Goal: Task Accomplishment & Management: Manage account settings

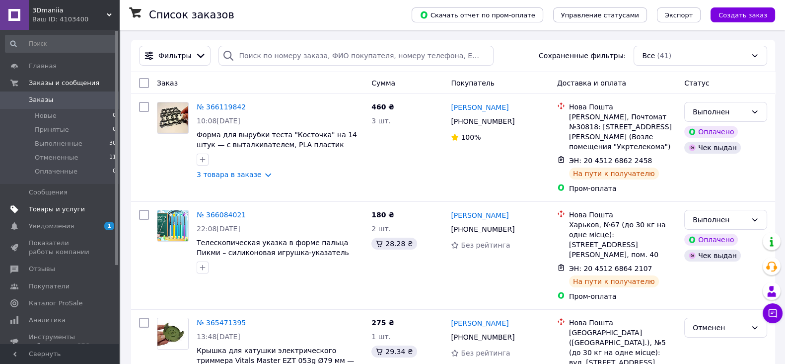
click at [62, 206] on span "Товары и услуги" at bounding box center [57, 209] width 56 height 9
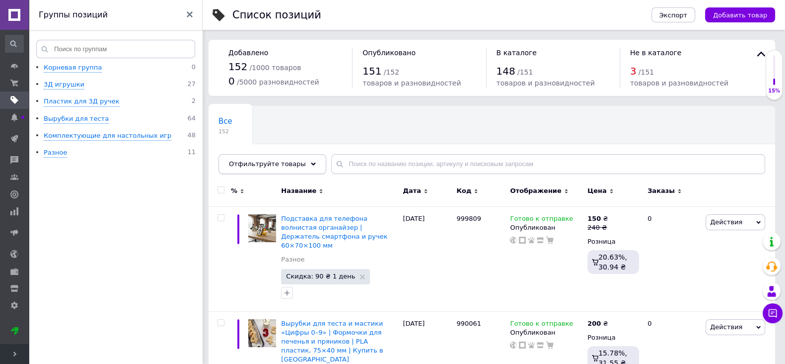
click at [303, 162] on div "Отфильтруйте товары" at bounding box center [273, 164] width 108 height 20
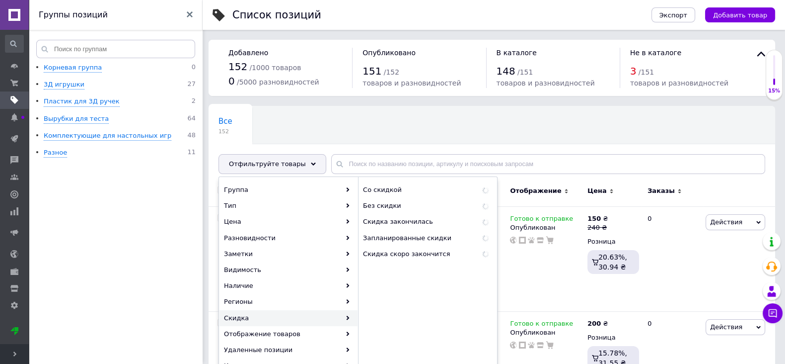
click at [349, 316] on use at bounding box center [348, 317] width 3 height 4
click at [388, 189] on span "Со скидкой" at bounding box center [410, 189] width 94 height 9
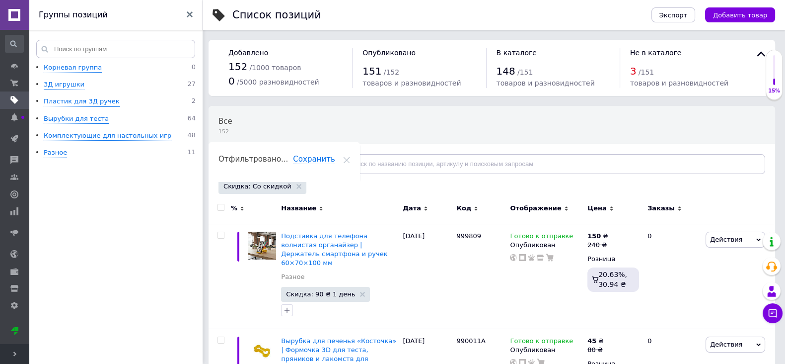
click at [223, 206] on input "checkbox" at bounding box center [221, 207] width 6 height 6
click at [304, 165] on div "Отфильтруйте товары" at bounding box center [273, 164] width 108 height 20
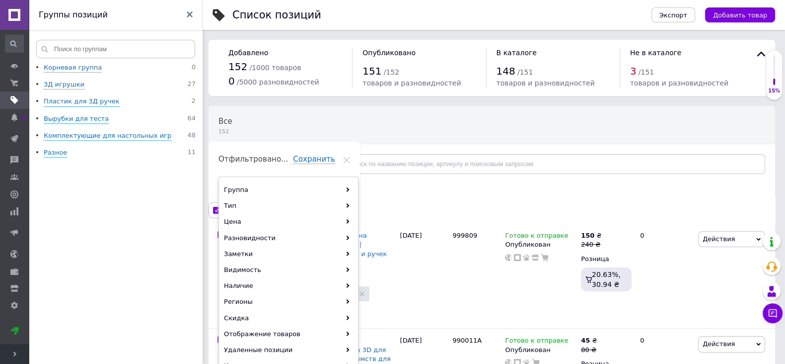
checkbox input "true"
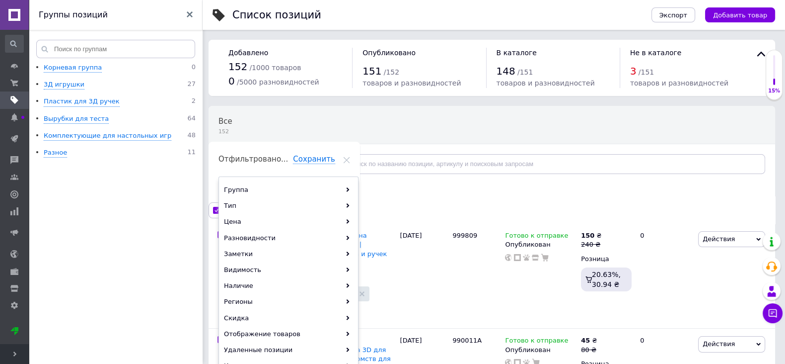
checkbox input "true"
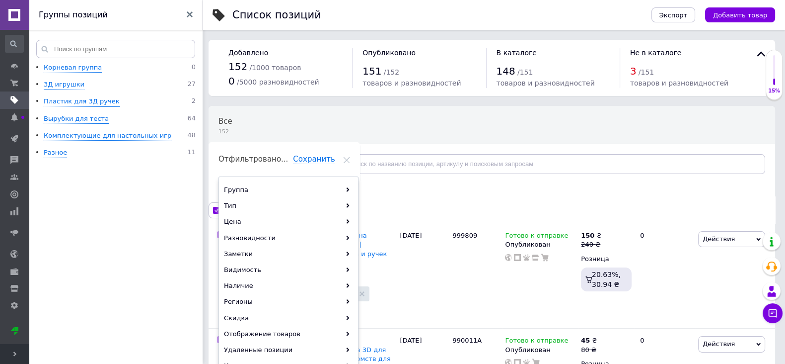
checkbox input "true"
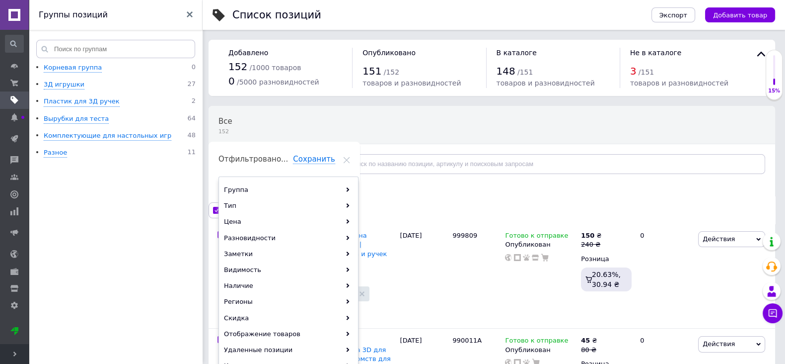
checkbox input "true"
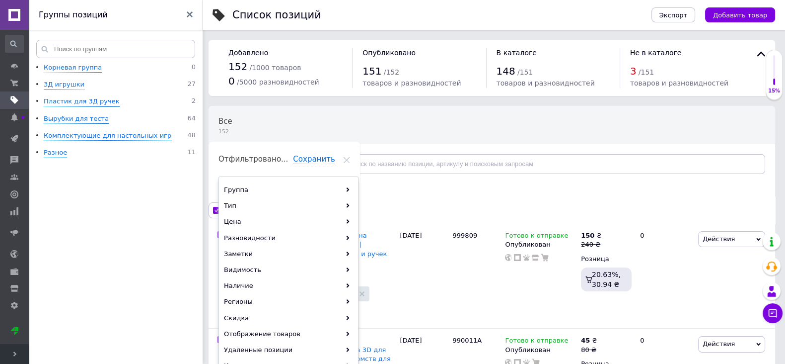
checkbox input "true"
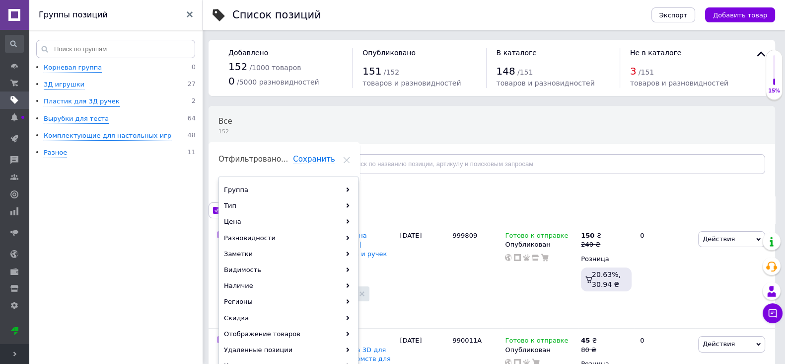
checkbox input "true"
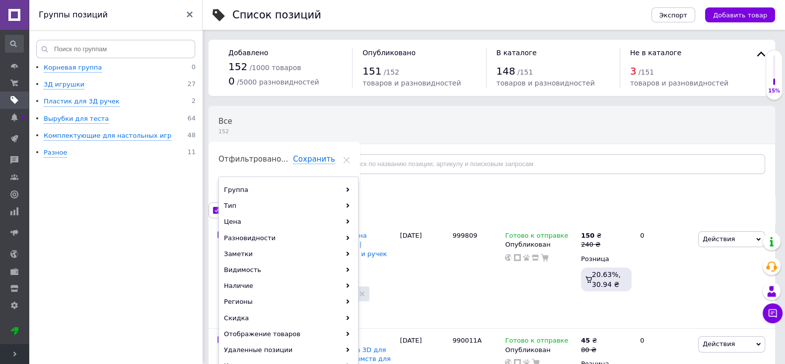
checkbox input "true"
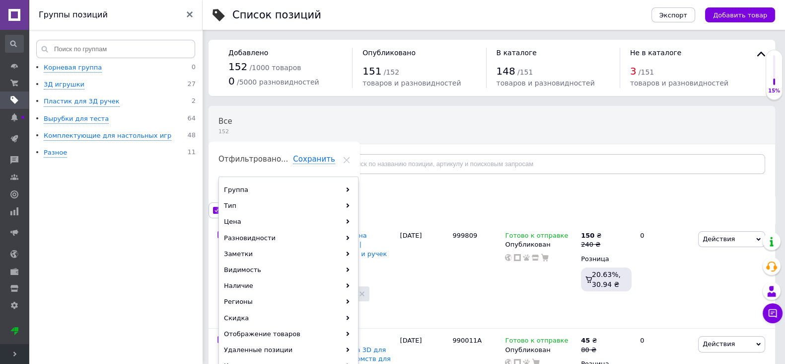
checkbox input "true"
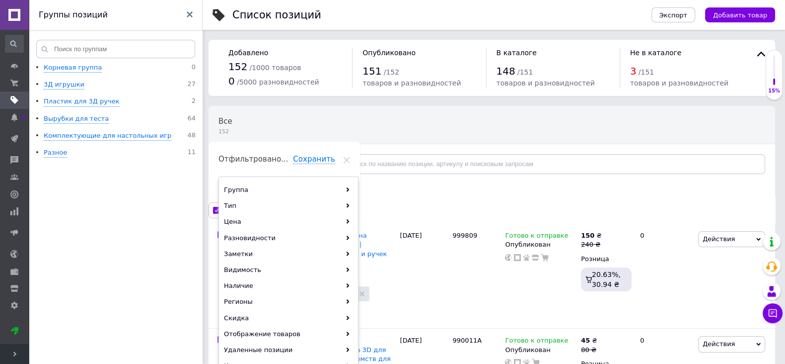
checkbox input "true"
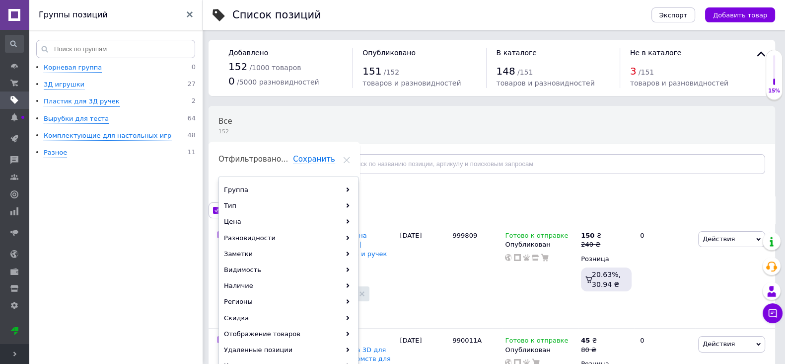
checkbox input "true"
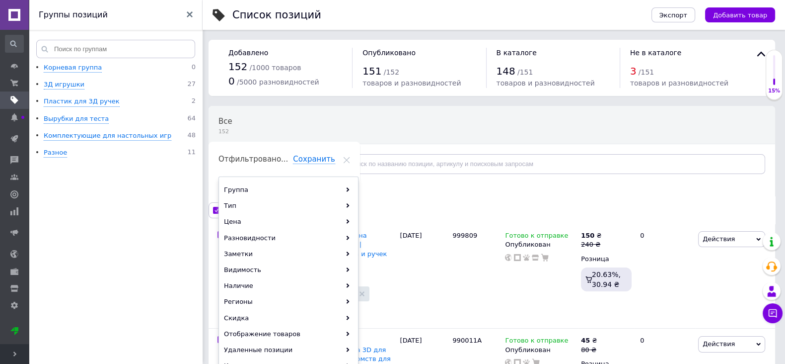
checkbox input "true"
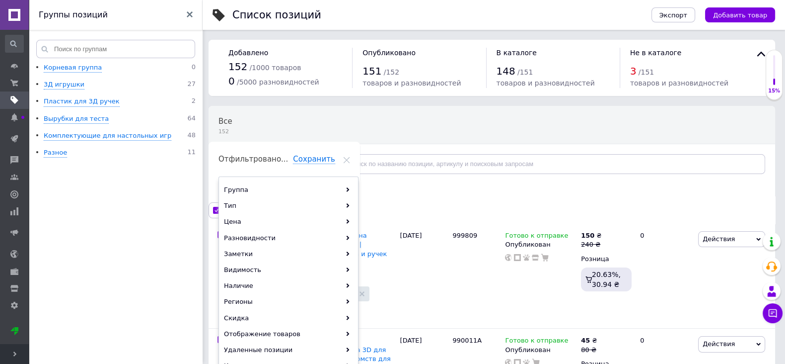
checkbox input "true"
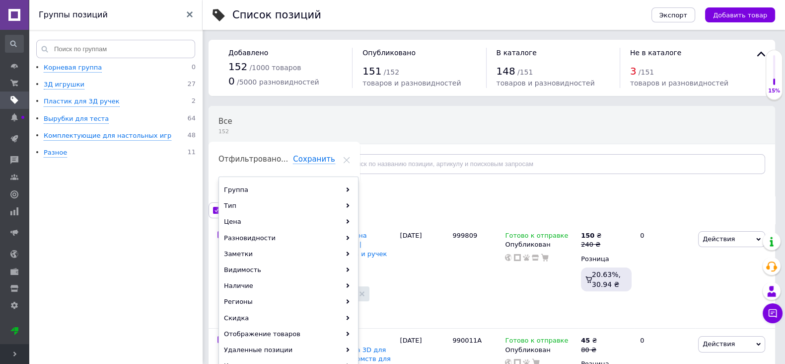
checkbox input "true"
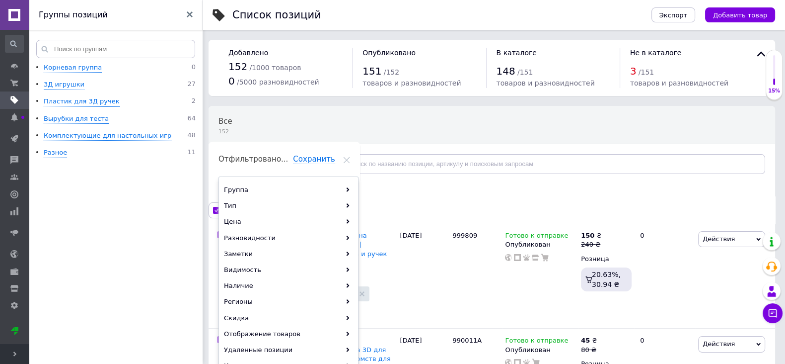
checkbox input "true"
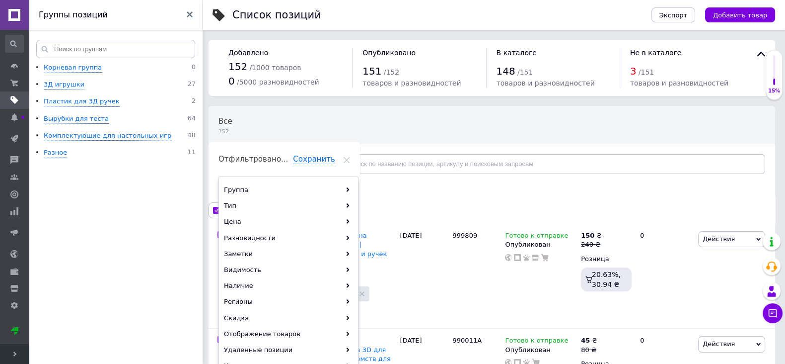
checkbox input "true"
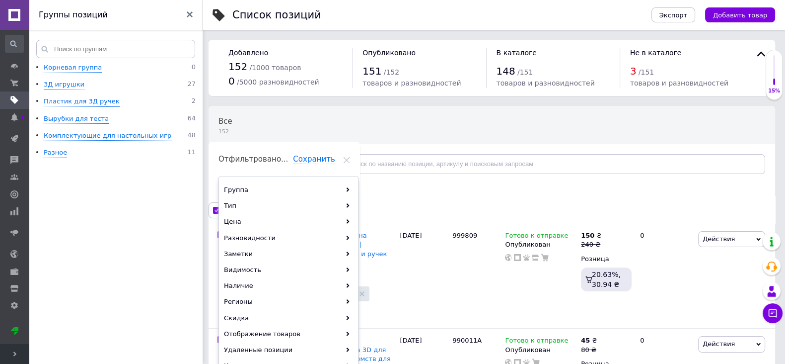
checkbox input "true"
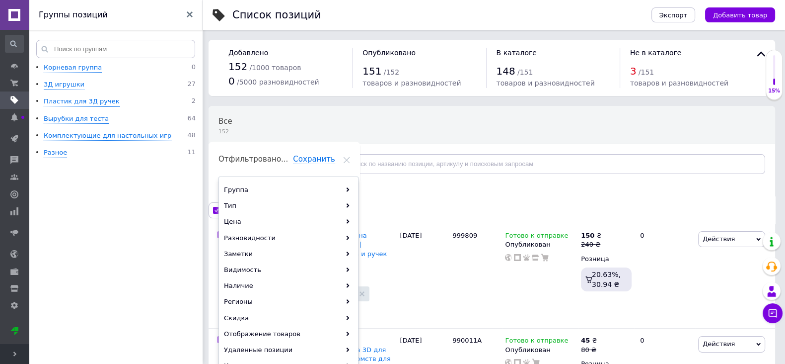
checkbox input "true"
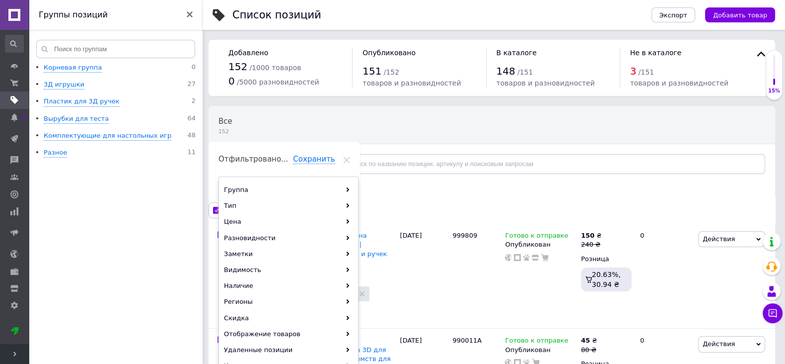
checkbox input "true"
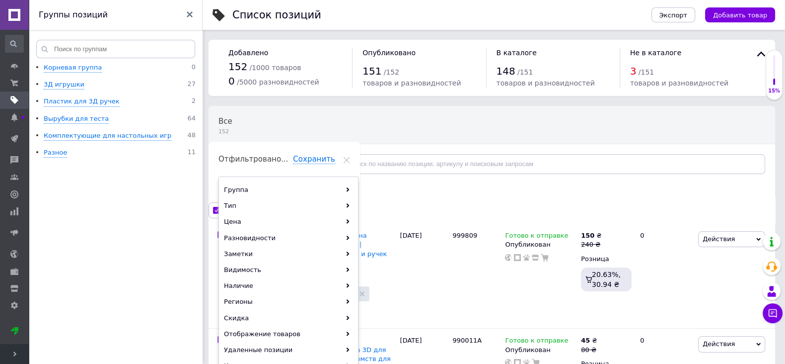
checkbox input "true"
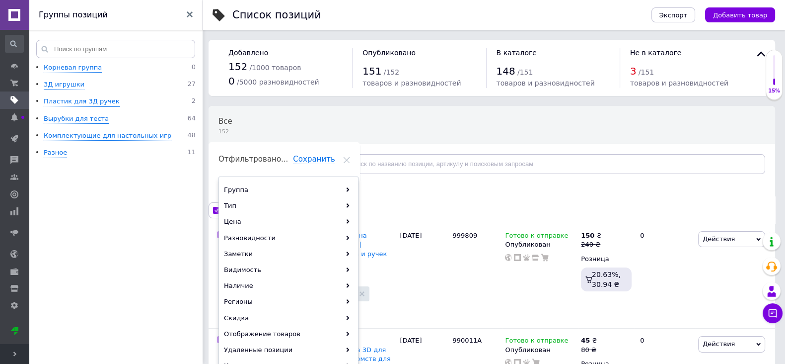
checkbox input "true"
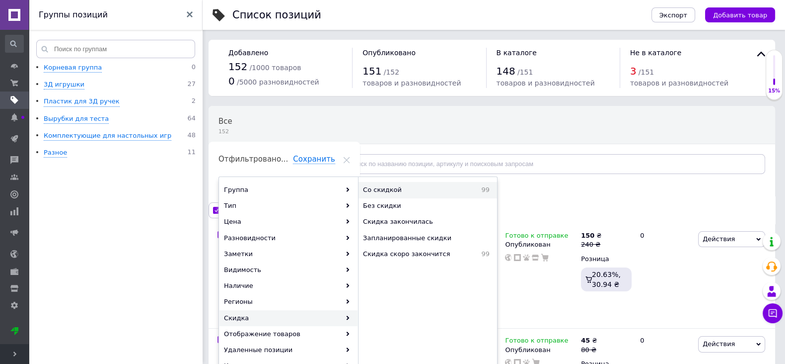
click at [384, 192] on span "Со скидкой" at bounding box center [410, 189] width 94 height 9
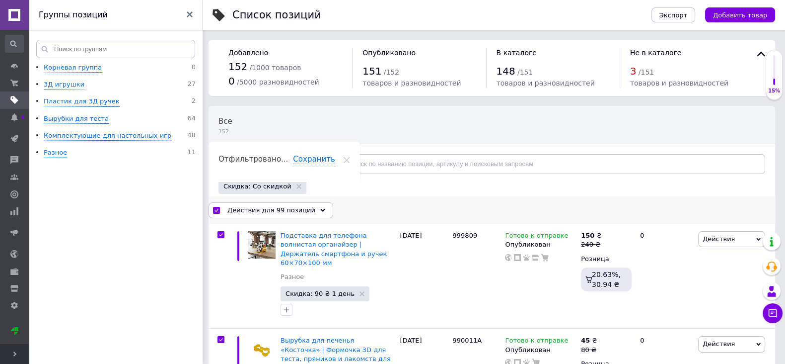
click at [320, 211] on icon at bounding box center [322, 210] width 5 height 5
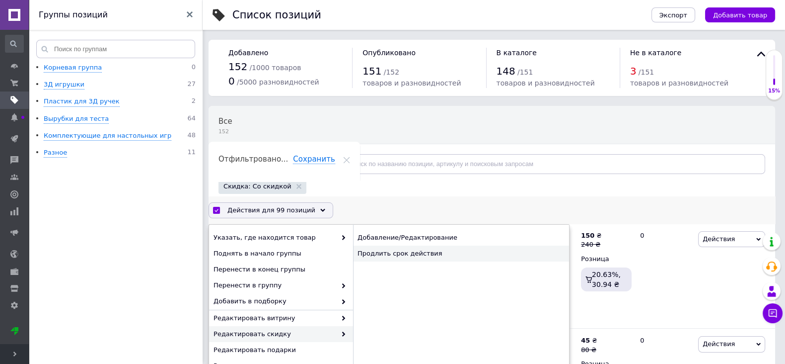
click at [376, 251] on div "Продлить срок действия" at bounding box center [461, 253] width 216 height 16
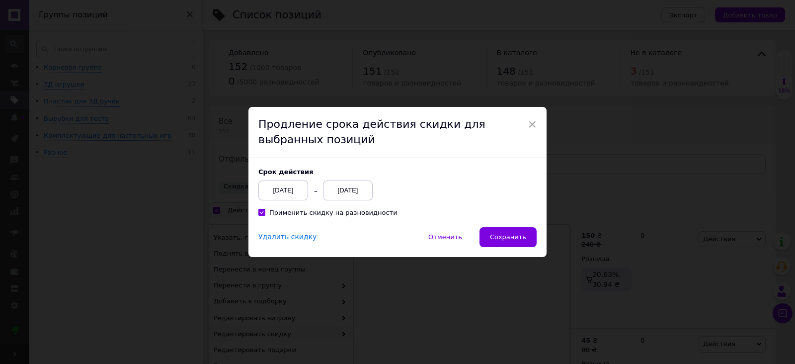
click at [361, 195] on div "[DATE]" at bounding box center [348, 190] width 50 height 20
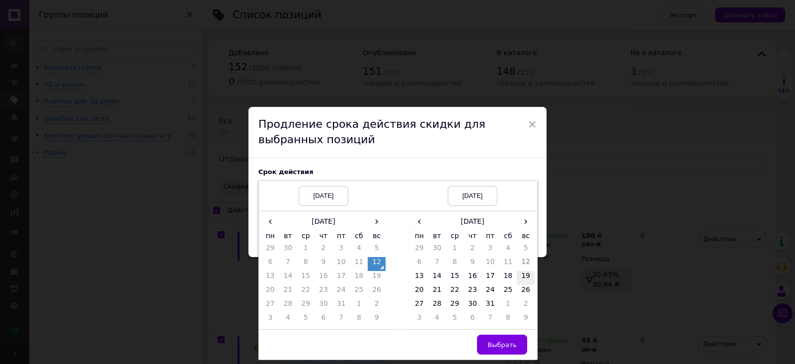
click at [522, 275] on td "19" at bounding box center [526, 278] width 18 height 14
click at [504, 341] on span "Выбрать" at bounding box center [501, 344] width 29 height 7
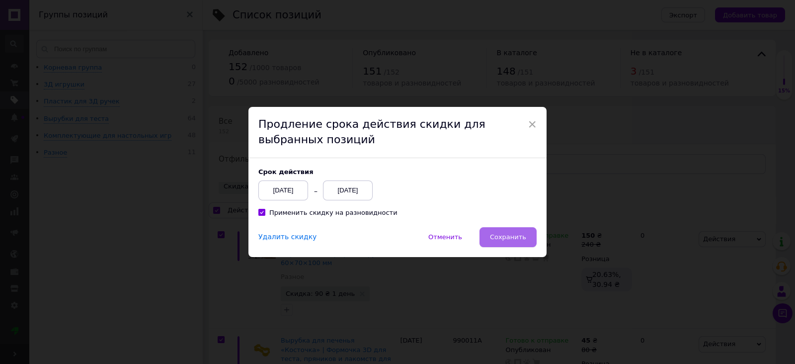
click at [500, 237] on span "Сохранить" at bounding box center [508, 236] width 36 height 7
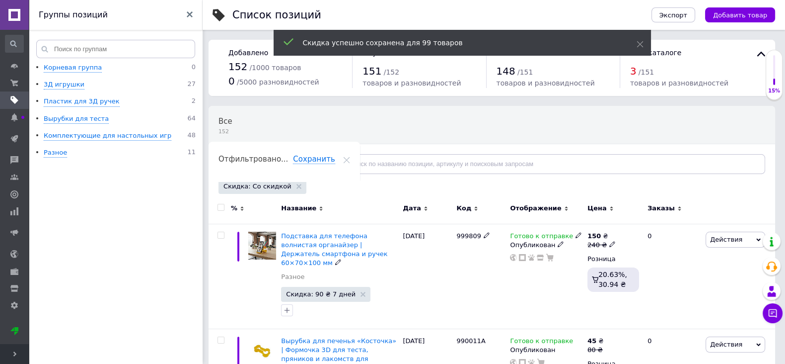
checkbox input "false"
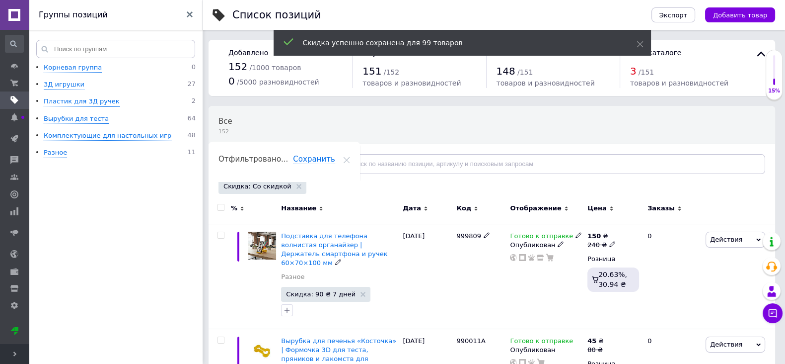
checkbox input "false"
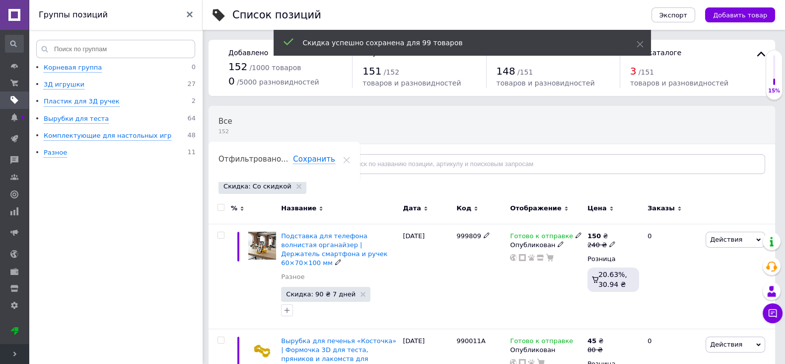
checkbox input "false"
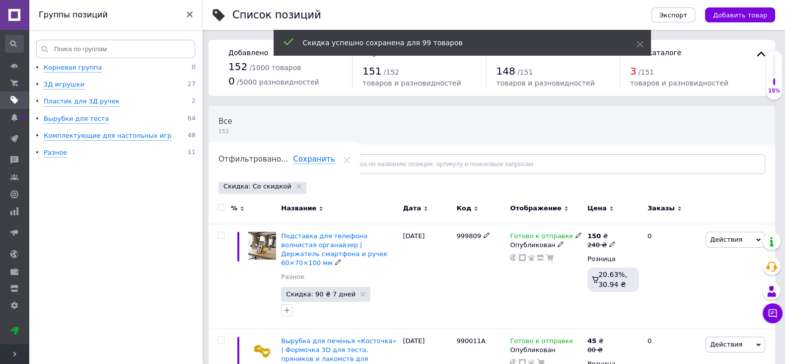
checkbox input "false"
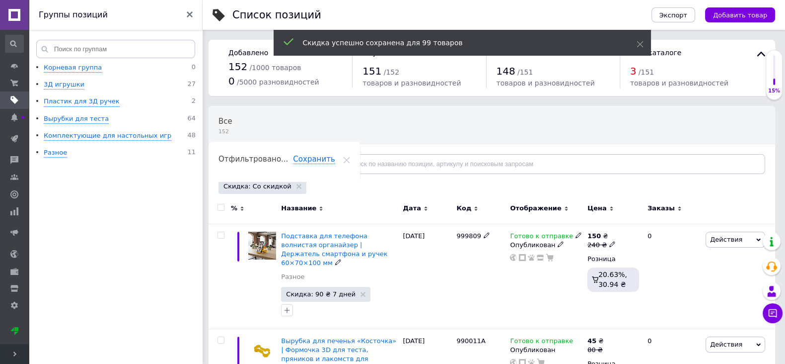
checkbox input "false"
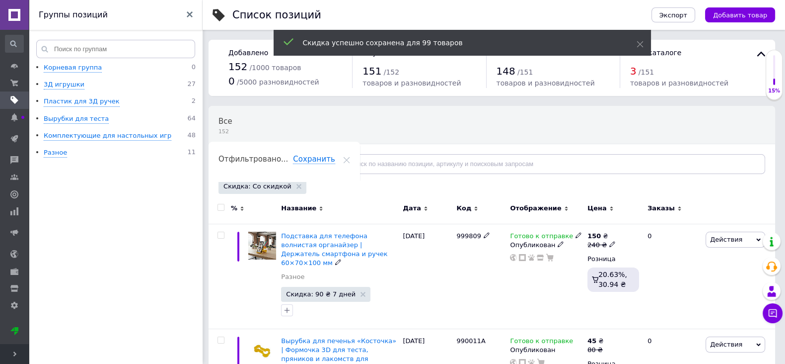
checkbox input "false"
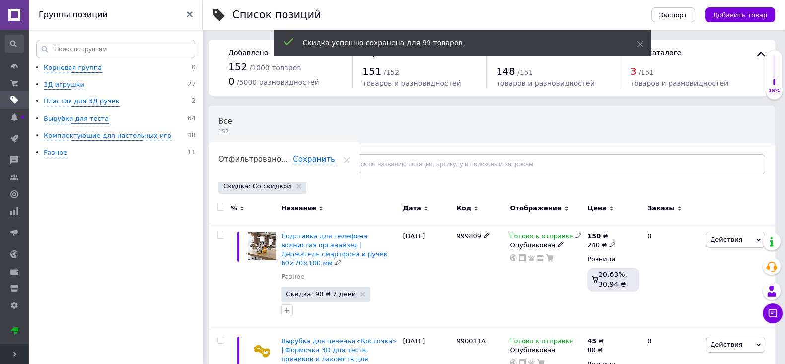
checkbox input "false"
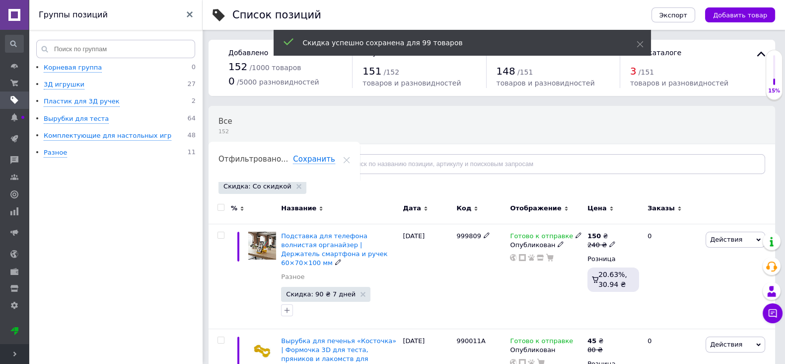
checkbox input "false"
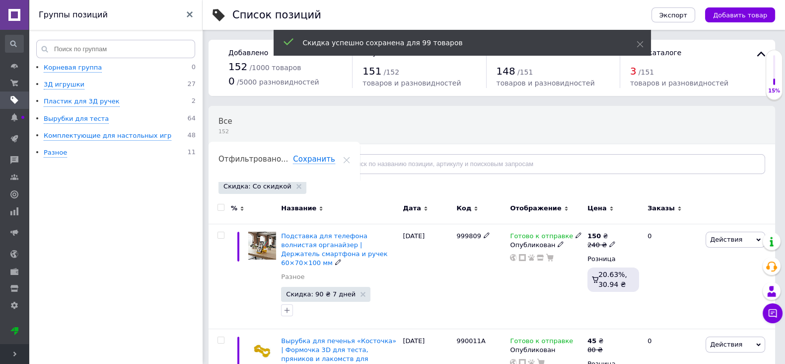
checkbox input "false"
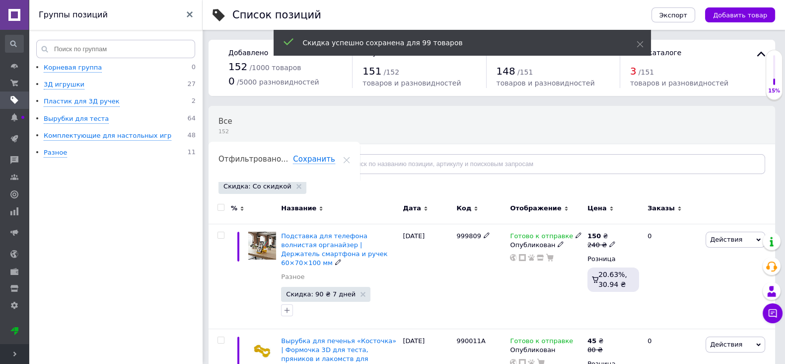
checkbox input "false"
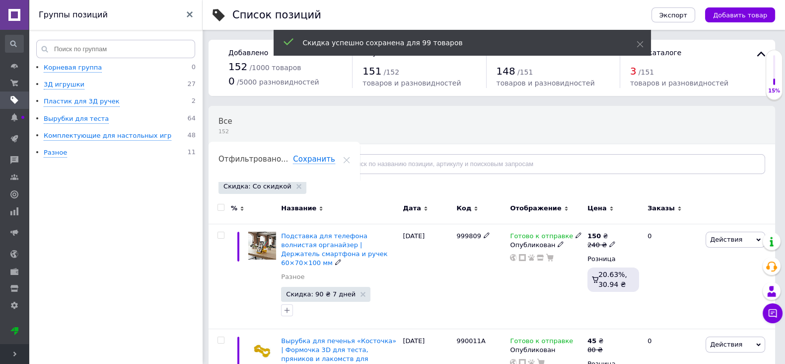
checkbox input "false"
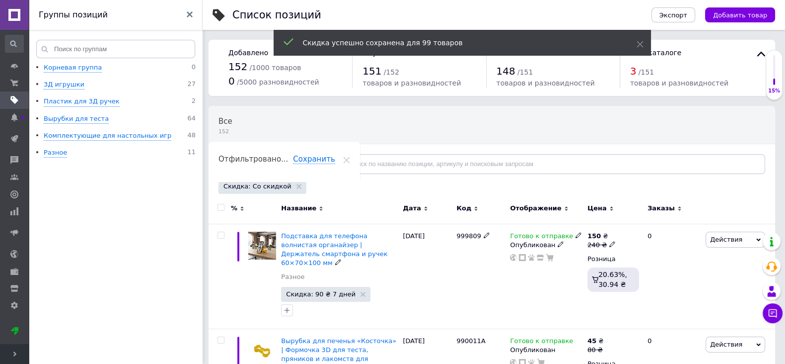
checkbox input "false"
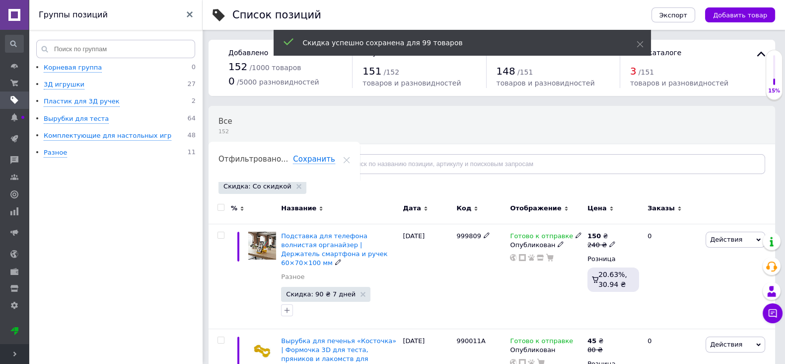
checkbox input "false"
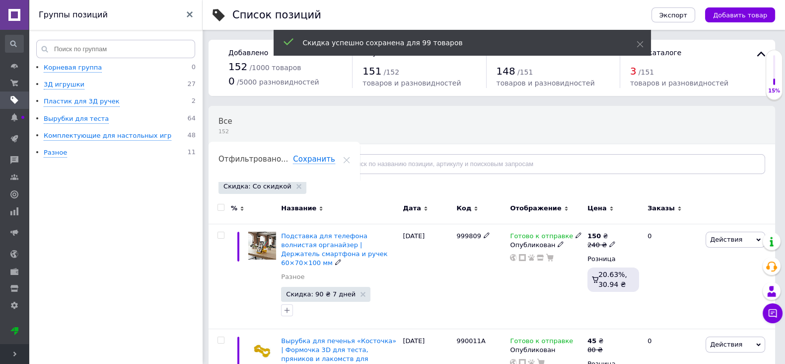
checkbox input "false"
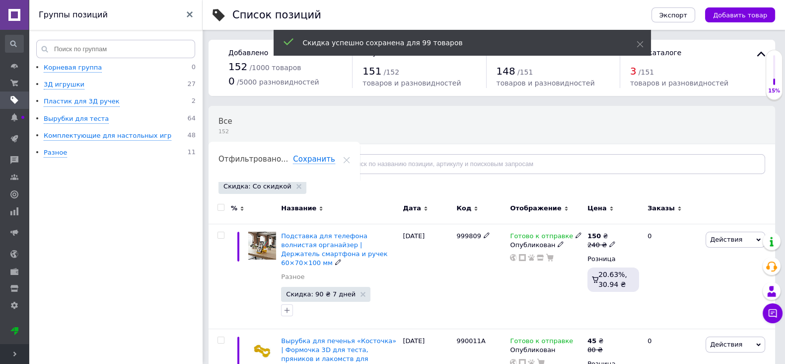
checkbox input "false"
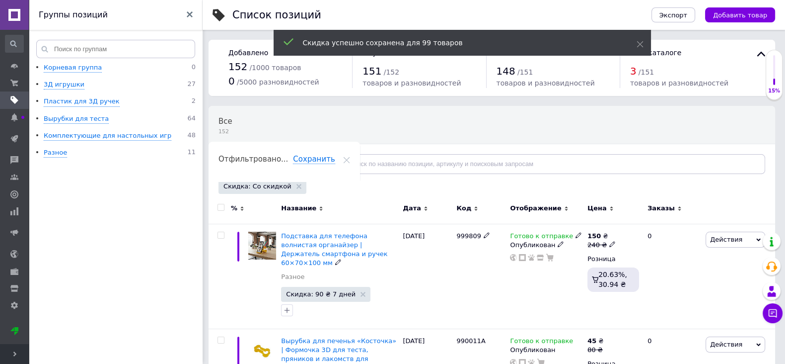
checkbox input "false"
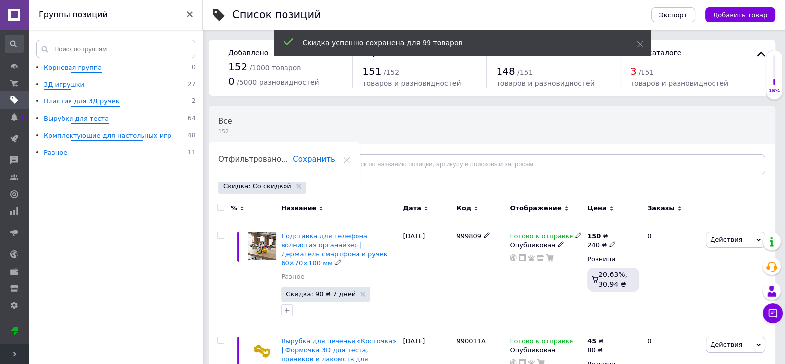
checkbox input "false"
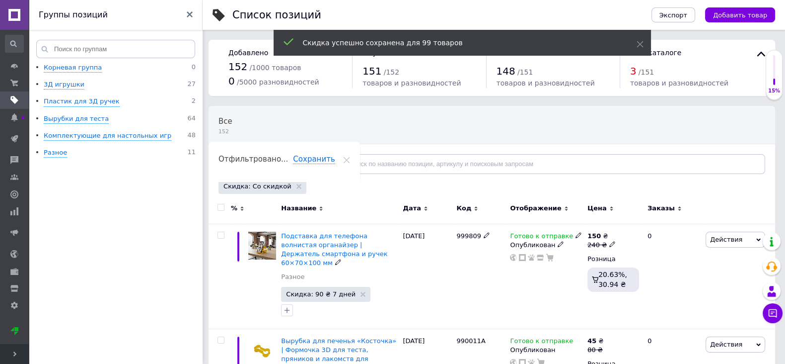
checkbox input "false"
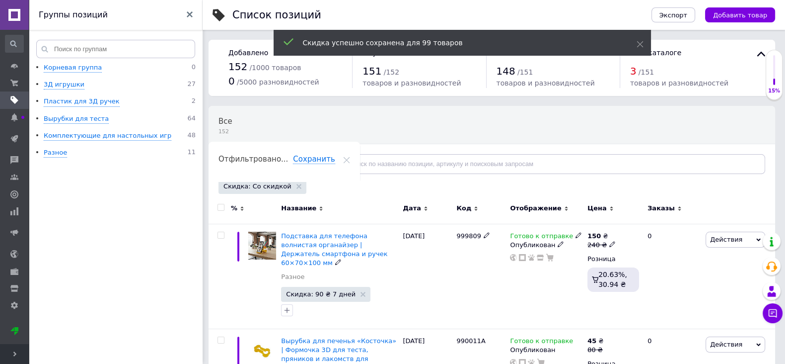
checkbox input "false"
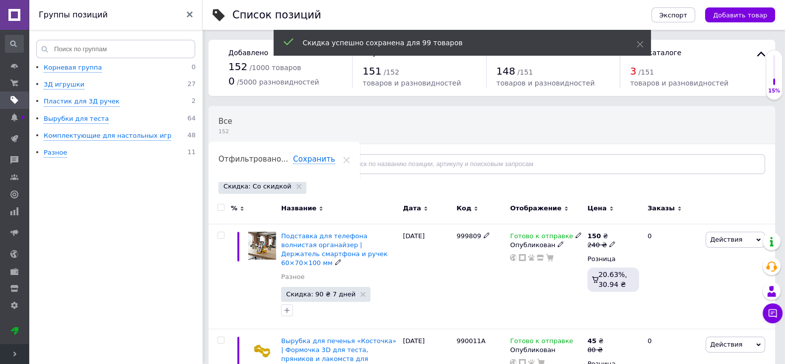
checkbox input "false"
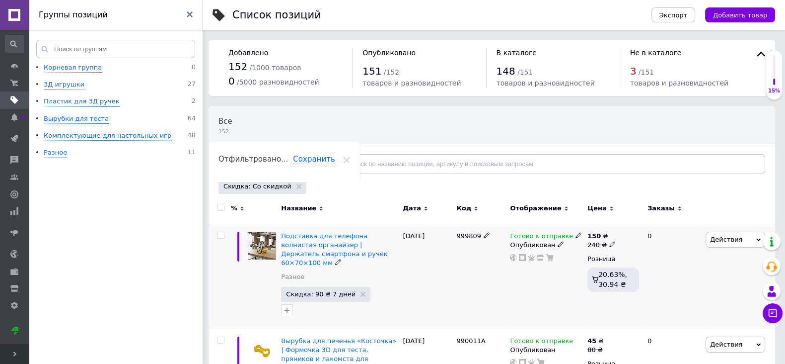
click at [478, 243] on div "Подставка для телефона волнистая органайзер | Держатель смартфона и ручек 60×70…" at bounding box center [492, 275] width 567 height 105
copy div "999809"
click at [16, 350] on span "Развернуть" at bounding box center [14, 354] width 29 height 20
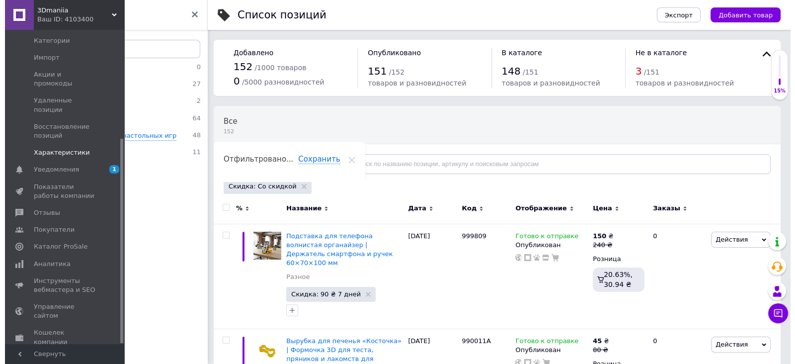
scroll to position [166, 0]
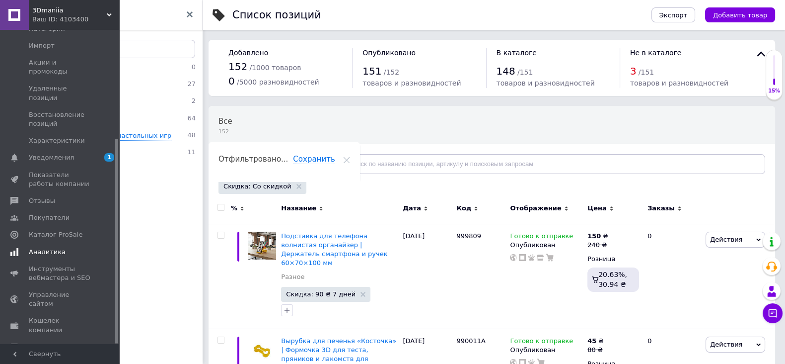
click at [48, 247] on span "Аналитика" at bounding box center [47, 251] width 37 height 9
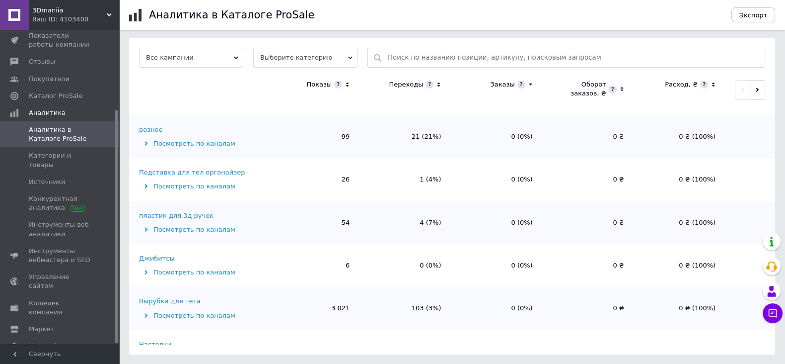
scroll to position [22, 0]
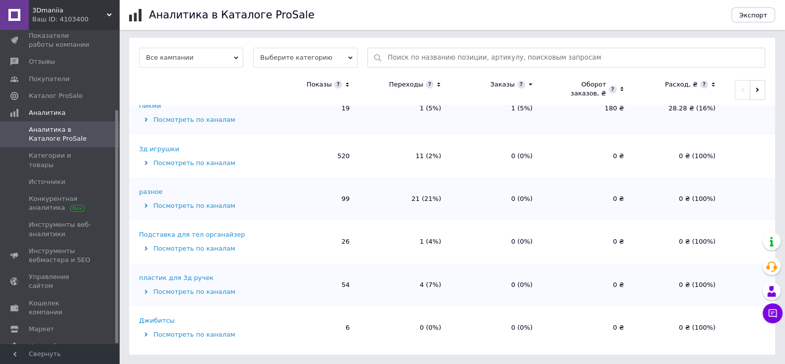
click at [147, 203] on icon at bounding box center [146, 205] width 3 height 4
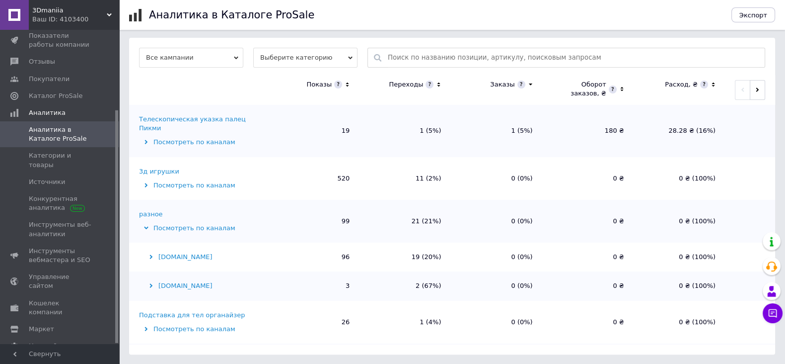
scroll to position [111, 0]
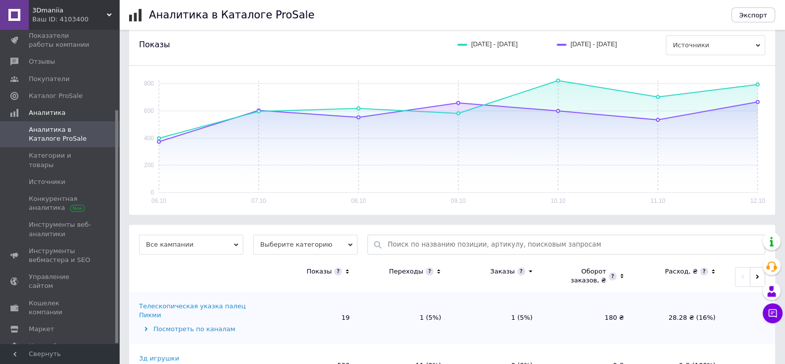
click at [414, 247] on input "text" at bounding box center [574, 244] width 372 height 19
paste input "999809"
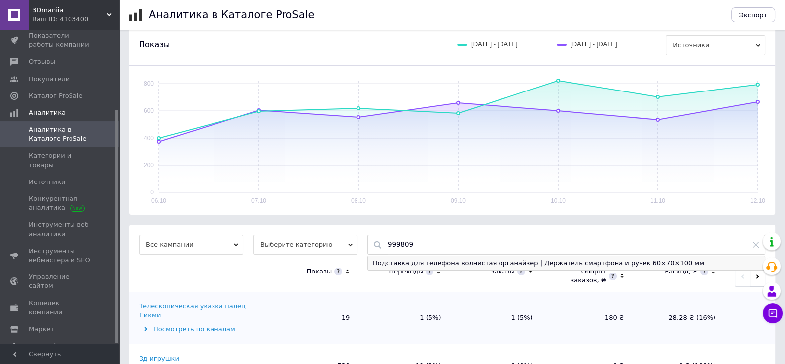
click at [422, 265] on div "Подставка для телефона волнистая органайзер | Держатель смартфона и ручек 60×70…" at bounding box center [566, 263] width 397 height 14
type input "Подставка для телефона волнистая органайзер | Держатель смартфона и ручек 60×70…"
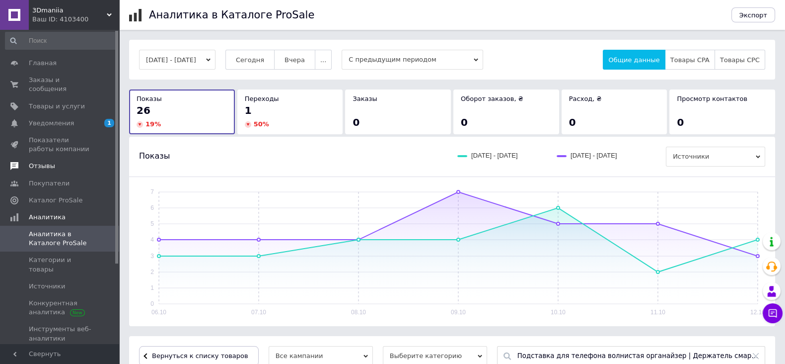
scroll to position [0, 0]
click at [50, 139] on span "Показатели работы компании" at bounding box center [60, 148] width 63 height 18
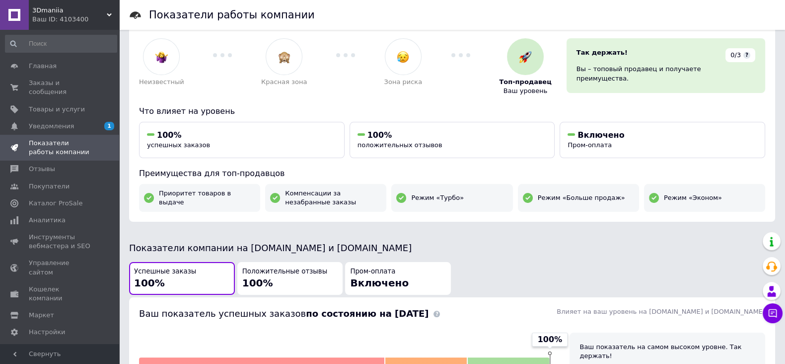
scroll to position [18, 0]
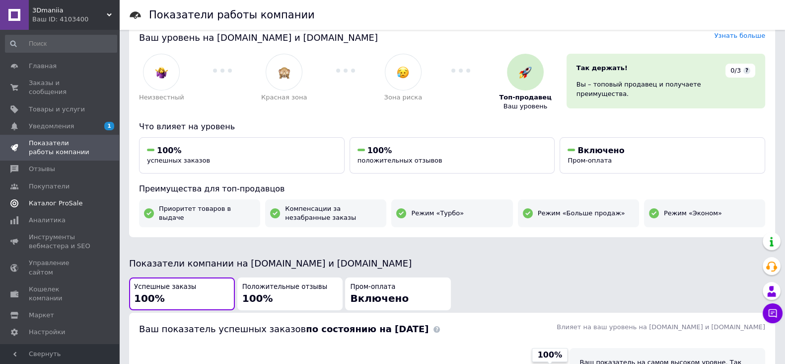
click at [51, 199] on span "Каталог ProSale" at bounding box center [56, 203] width 54 height 9
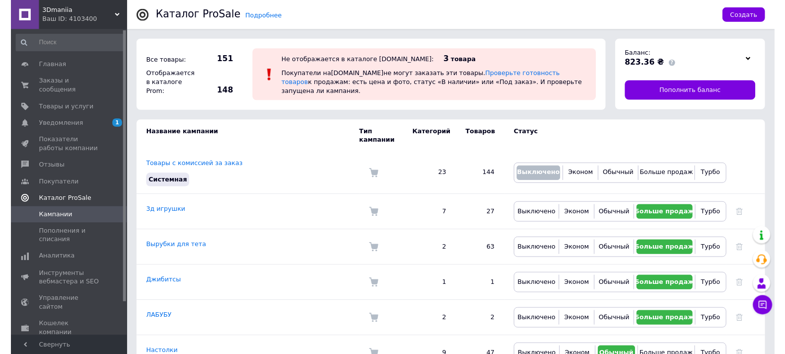
scroll to position [39, 0]
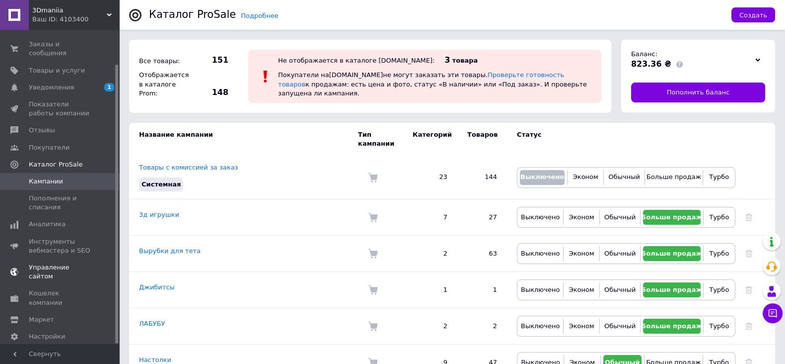
click at [52, 263] on span "Управление сайтом" at bounding box center [60, 272] width 63 height 18
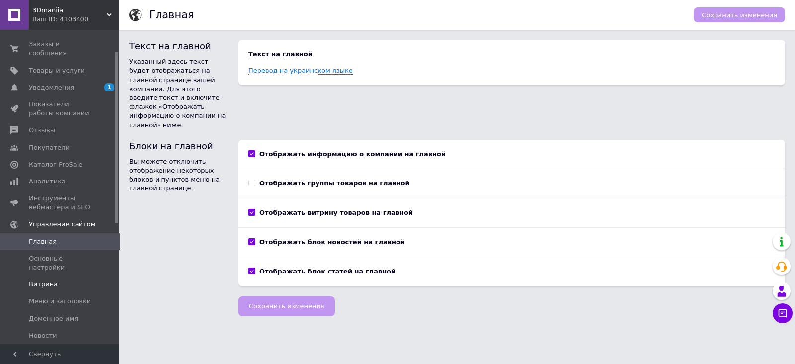
click at [50, 280] on span "Витрина" at bounding box center [43, 284] width 29 height 9
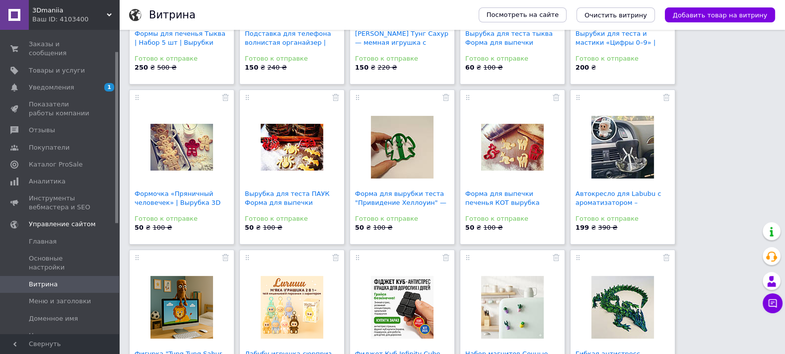
scroll to position [186, 0]
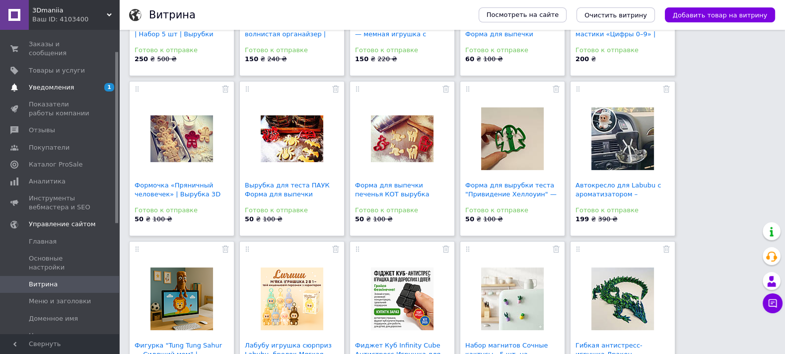
click at [52, 79] on link "Уведомления 1 0" at bounding box center [61, 87] width 122 height 17
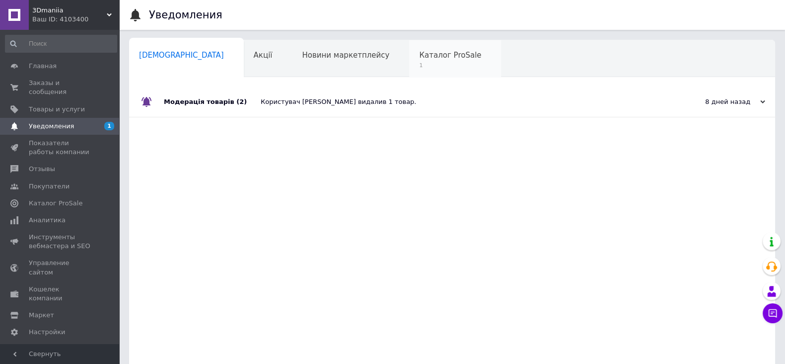
click at [419, 54] on span "Каталог ProSale" at bounding box center [450, 55] width 62 height 9
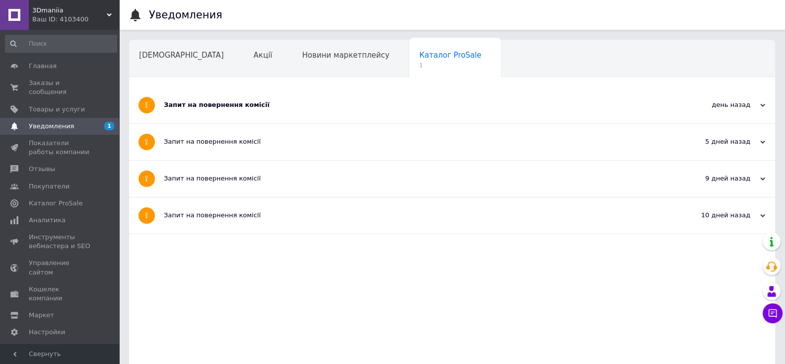
click at [402, 104] on div "Запит на повернення комісії" at bounding box center [415, 104] width 502 height 9
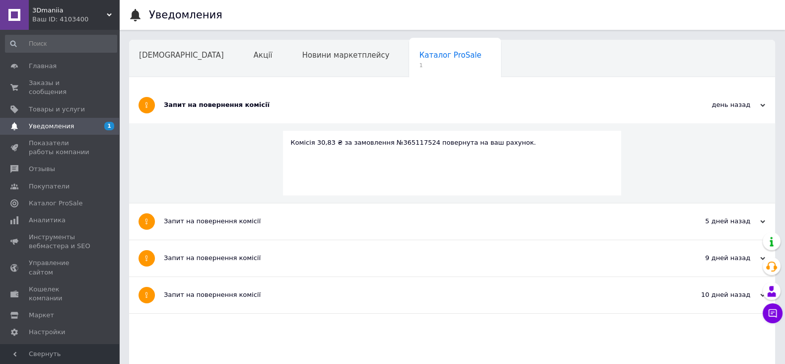
click at [402, 104] on div "Запит на повернення комісії" at bounding box center [415, 104] width 502 height 9
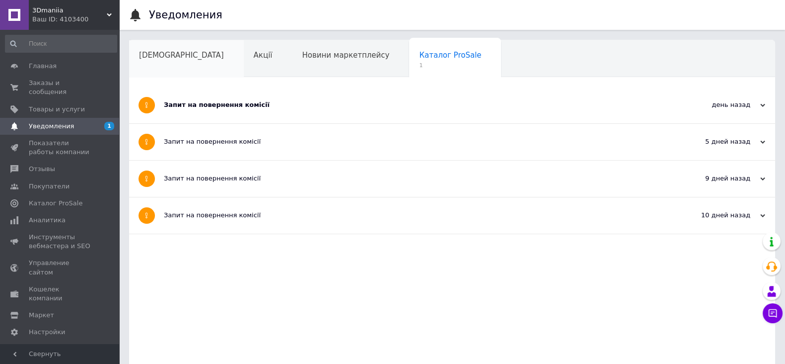
drag, startPoint x: 128, startPoint y: 56, endPoint x: 145, endPoint y: 61, distance: 17.6
click at [130, 57] on div "Уведомления Сповіщення Акції Новини маркетплейсу Каталог ProSale 1 Навчання та …" at bounding box center [452, 200] width 666 height 400
click at [149, 57] on span "[DEMOGRAPHIC_DATA]" at bounding box center [181, 55] width 85 height 9
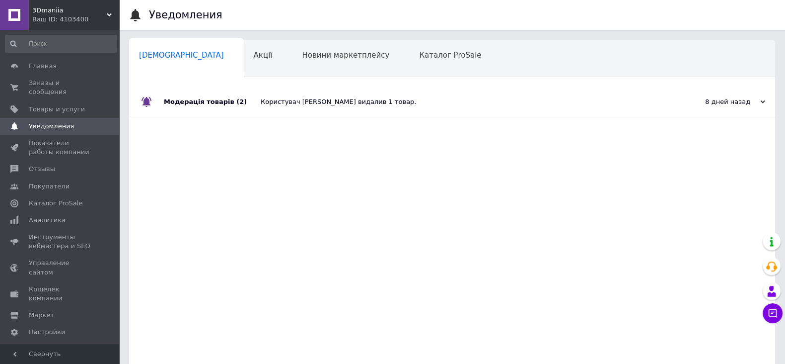
click at [562, 103] on div "Користувач [PERSON_NAME] видалив 1 товар." at bounding box center [463, 101] width 405 height 9
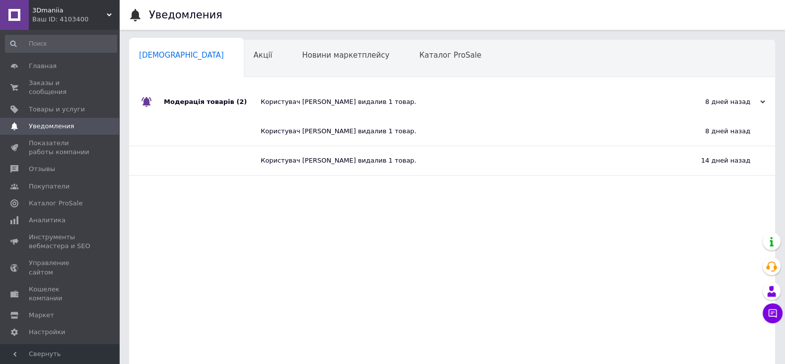
click at [562, 103] on div "Користувач [PERSON_NAME] видалив 1 товар." at bounding box center [463, 101] width 405 height 9
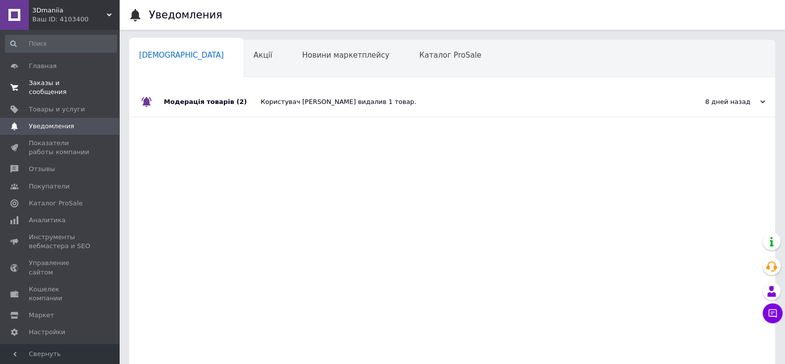
click at [50, 84] on span "Заказы и сообщения" at bounding box center [60, 87] width 63 height 18
